Goal: Navigation & Orientation: Find specific page/section

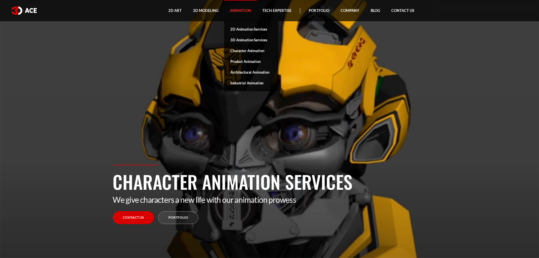
click at [237, 12] on link "Animation" at bounding box center [240, 10] width 33 height 21
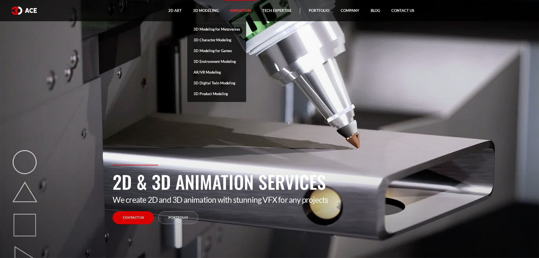
click at [205, 30] on link "3D Modeling for Metaverses" at bounding box center [216, 29] width 59 height 11
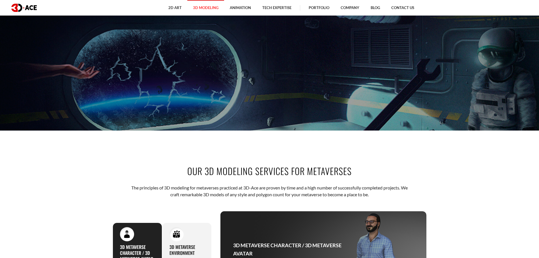
scroll to position [28, 0]
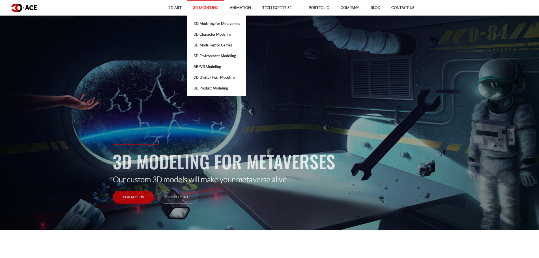
click at [205, 36] on link "3D Character Modeling" at bounding box center [216, 34] width 59 height 11
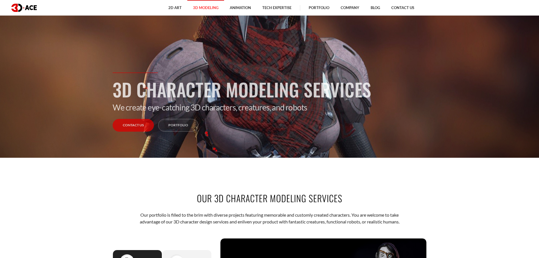
scroll to position [28, 0]
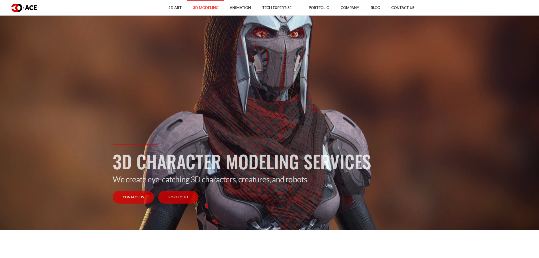
click at [176, 196] on link "Portfolio" at bounding box center [178, 197] width 40 height 13
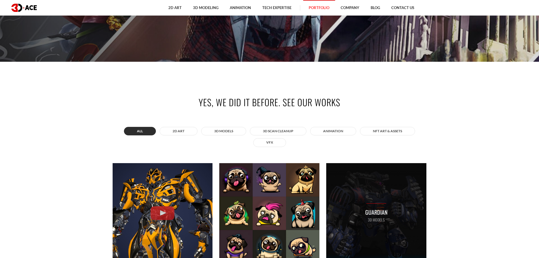
scroll to position [226, 0]
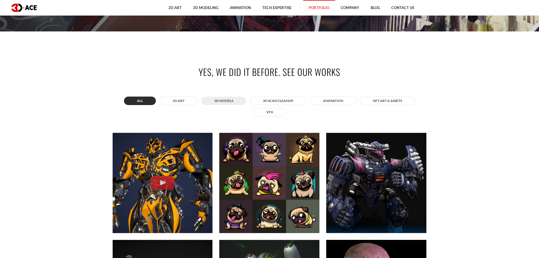
click at [224, 101] on button "3D MODELS" at bounding box center [223, 100] width 45 height 8
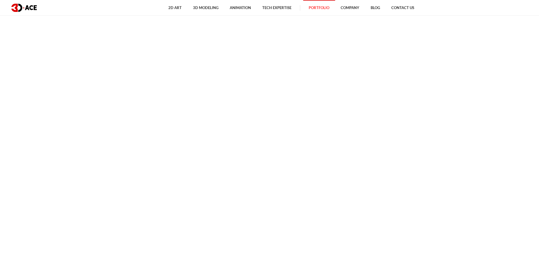
scroll to position [2575, 0]
